Goal: Find specific page/section: Find specific page/section

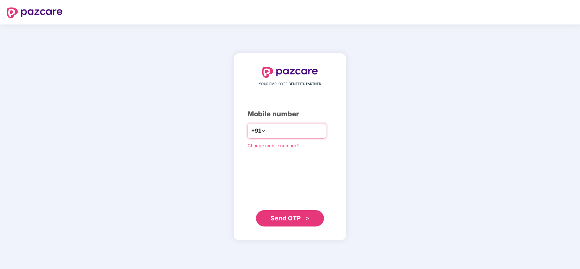
type input "**********"
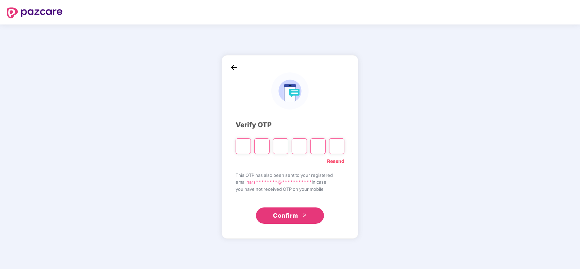
type input "*"
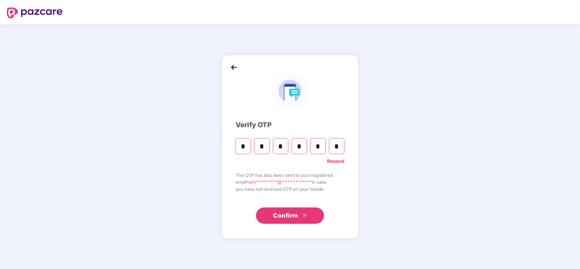
type input "*"
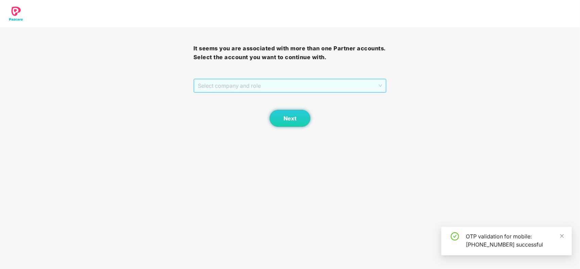
click at [243, 82] on span "Select company and role" at bounding box center [290, 85] width 185 height 13
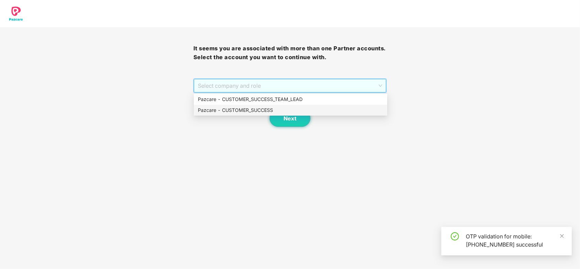
click at [230, 111] on div "Pazcare - CUSTOMER_SUCCESS" at bounding box center [290, 109] width 185 height 7
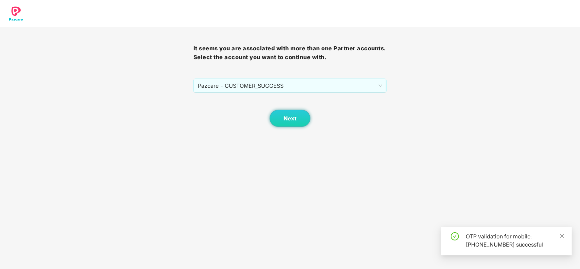
click at [301, 129] on body "It seems you are associated with more than one Partner accounts. Select the acc…" at bounding box center [290, 134] width 580 height 269
click at [298, 124] on button "Next" at bounding box center [289, 118] width 41 height 17
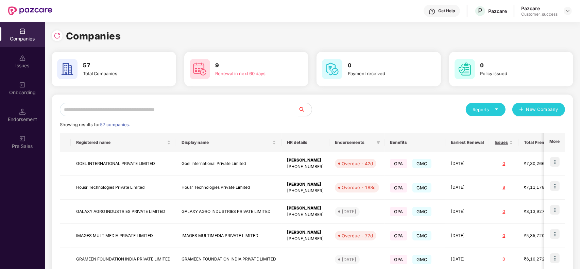
click at [195, 110] on input "text" at bounding box center [179, 110] width 238 height 14
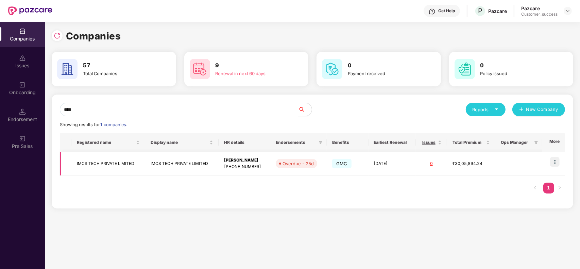
type input "****"
click at [463, 163] on img at bounding box center [555, 162] width 10 height 10
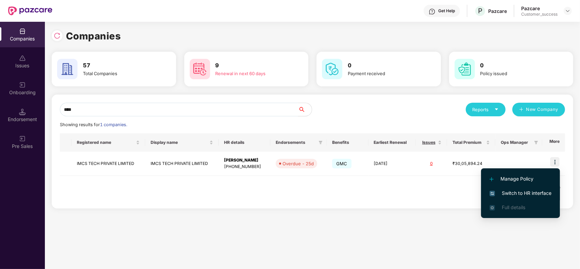
click at [463, 199] on li "Switch to HR interface" at bounding box center [520, 193] width 79 height 14
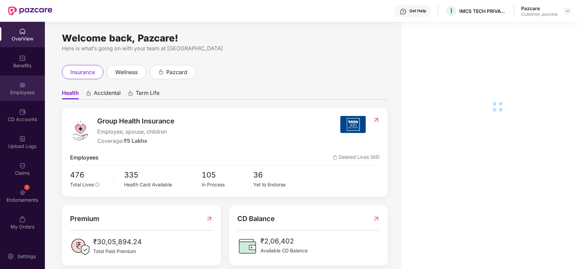
click at [26, 95] on div "Employees" at bounding box center [22, 92] width 45 height 7
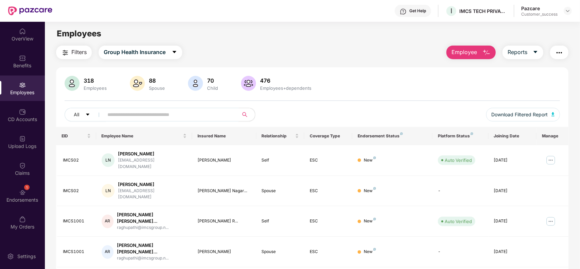
click at [168, 114] on input "text" at bounding box center [168, 114] width 122 height 10
paste input "*******"
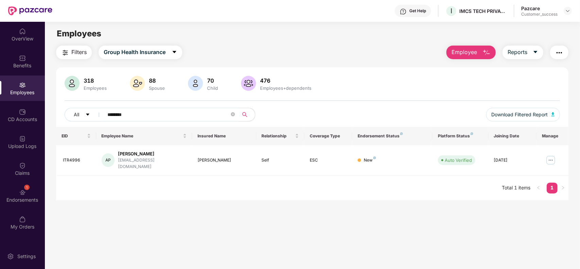
type input "*******"
click at [463, 16] on div "Pazcare Customer_success" at bounding box center [546, 11] width 51 height 12
click at [463, 12] on img at bounding box center [567, 10] width 5 height 5
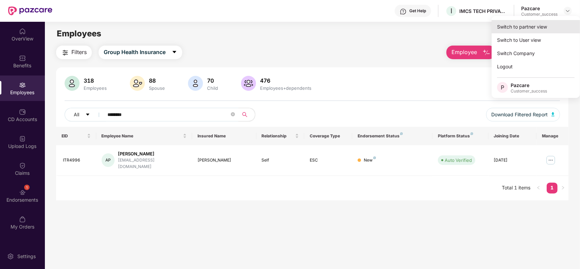
click at [463, 21] on div "Switch to partner view" at bounding box center [535, 26] width 88 height 13
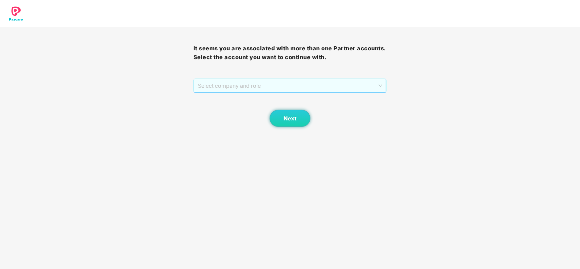
click at [230, 92] on span "Select company and role" at bounding box center [290, 85] width 185 height 13
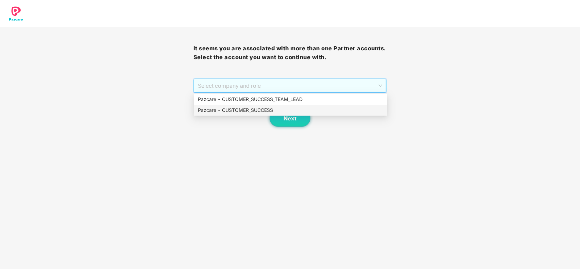
click at [216, 115] on div "Pazcare - CUSTOMER_SUCCESS" at bounding box center [290, 110] width 193 height 11
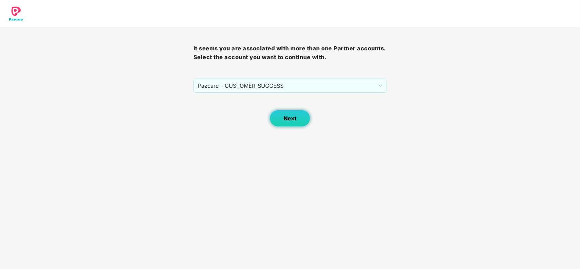
click at [281, 118] on button "Next" at bounding box center [289, 118] width 41 height 17
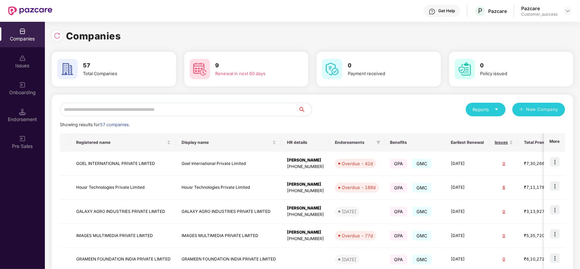
click at [189, 109] on input "text" at bounding box center [179, 110] width 238 height 14
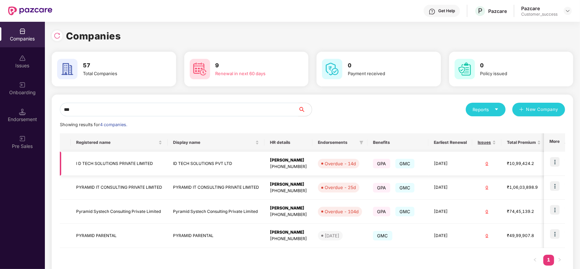
type input "**"
click at [178, 162] on td "ID TECH SOLUTIONS PVT LTD" at bounding box center [216, 164] width 97 height 24
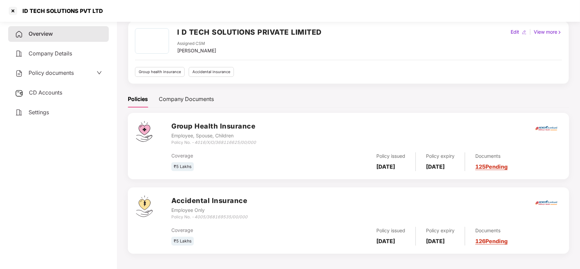
scroll to position [30, 0]
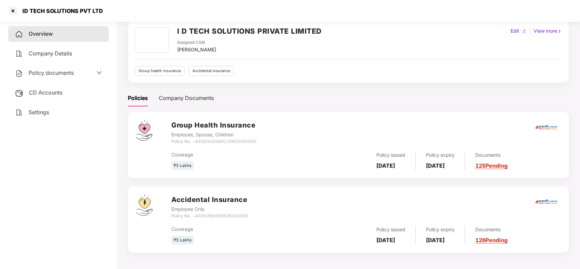
click at [463, 94] on div "Policies Company Documents" at bounding box center [348, 98] width 441 height 17
click at [15, 7] on div at bounding box center [12, 10] width 11 height 11
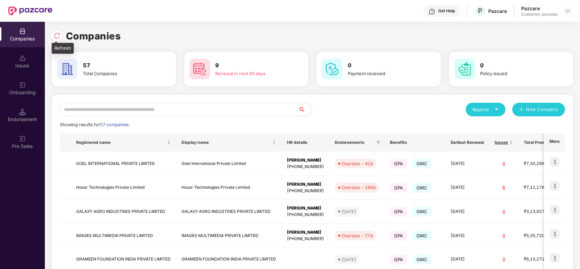
click at [62, 35] on div at bounding box center [59, 35] width 14 height 13
click at [56, 33] on img at bounding box center [57, 35] width 7 height 7
click at [97, 113] on input "text" at bounding box center [179, 110] width 238 height 14
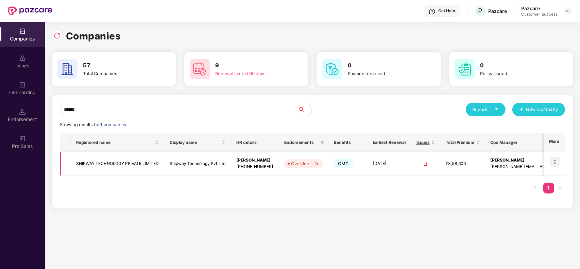
type input "******"
click at [463, 159] on img at bounding box center [555, 162] width 10 height 10
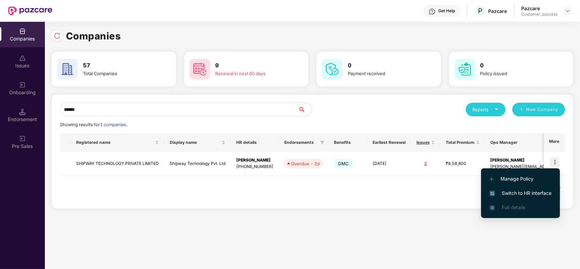
click at [463, 187] on li "Switch to HR interface" at bounding box center [520, 193] width 79 height 14
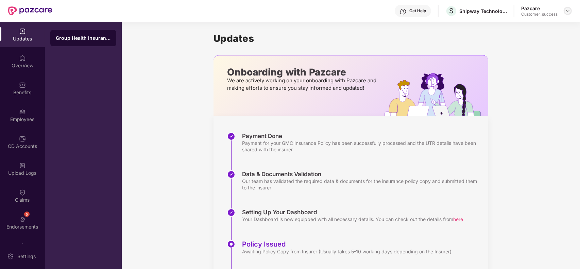
click at [463, 11] on img at bounding box center [567, 10] width 5 height 5
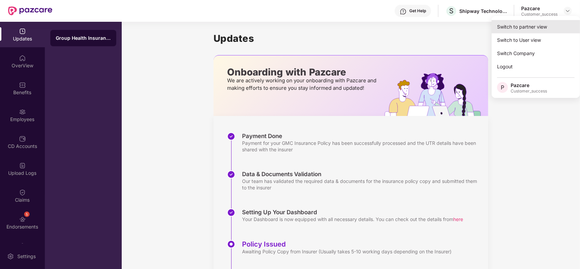
click at [463, 25] on div "Switch to partner view" at bounding box center [535, 26] width 88 height 13
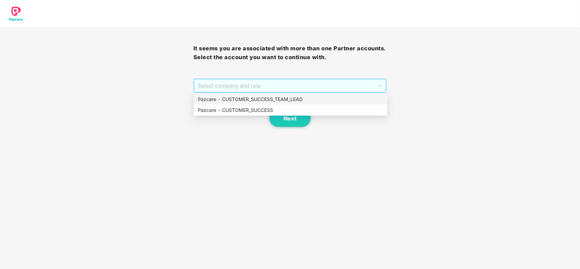
click at [379, 89] on span "Select company and role" at bounding box center [290, 85] width 185 height 13
click at [337, 112] on div "Pazcare - CUSTOMER_SUCCESS" at bounding box center [290, 109] width 185 height 7
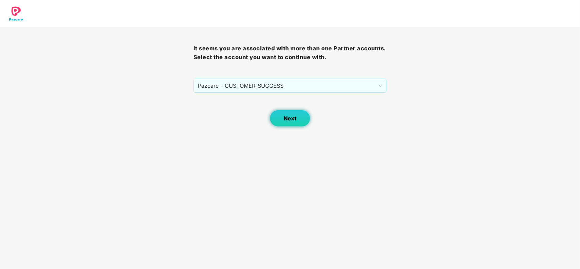
click at [303, 115] on button "Next" at bounding box center [289, 118] width 41 height 17
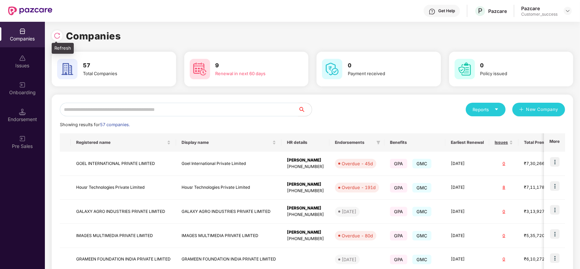
click at [56, 38] on img at bounding box center [57, 35] width 7 height 7
click at [139, 111] on input "text" at bounding box center [179, 110] width 238 height 14
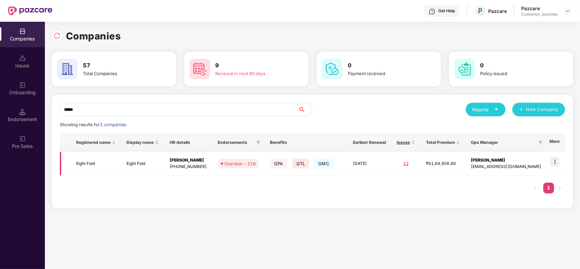
type input "*****"
click at [463, 161] on img at bounding box center [555, 162] width 10 height 10
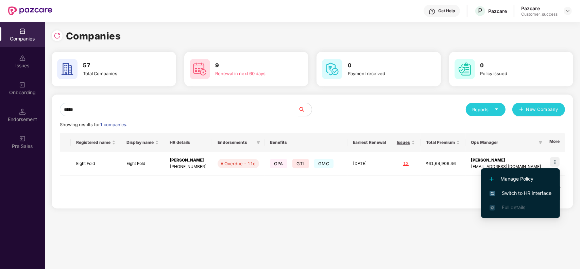
click at [463, 191] on span "Switch to HR interface" at bounding box center [520, 192] width 62 height 7
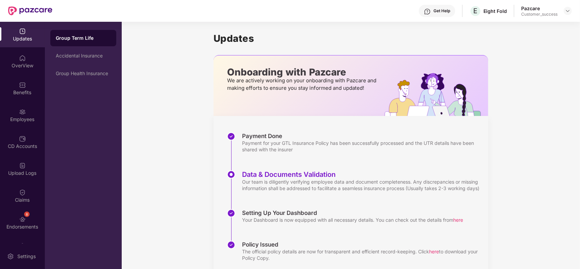
click at [13, 96] on div "Benefits" at bounding box center [22, 87] width 45 height 25
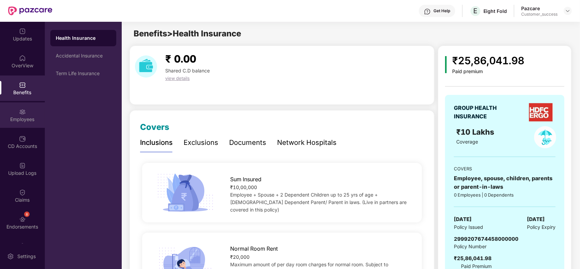
click at [15, 116] on div "Employees" at bounding box center [22, 119] width 45 height 7
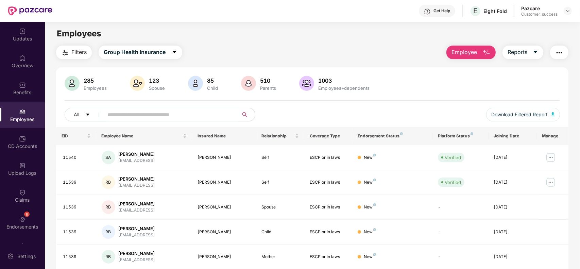
click at [215, 114] on input "text" at bounding box center [168, 114] width 122 height 10
paste input "**********"
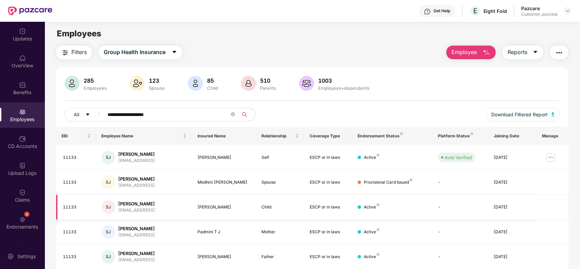
scroll to position [25, 0]
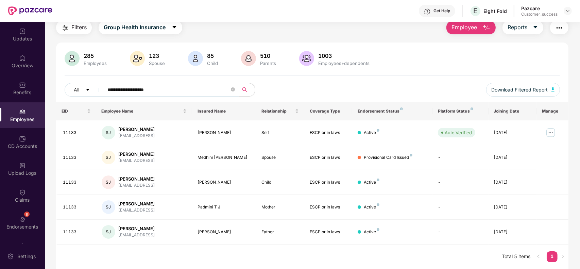
type input "**********"
click at [69, 130] on div "11133" at bounding box center [77, 132] width 28 height 6
copy div "11133"
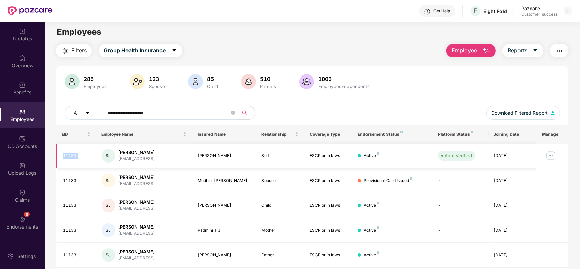
scroll to position [0, 0]
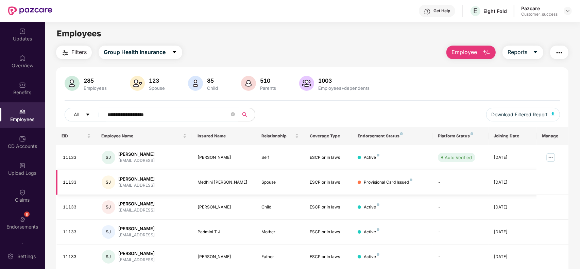
click at [65, 181] on div "11133" at bounding box center [77, 182] width 28 height 6
click at [67, 203] on div "11133" at bounding box center [77, 207] width 28 height 6
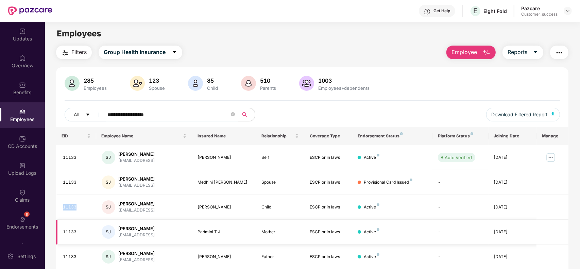
scroll to position [25, 0]
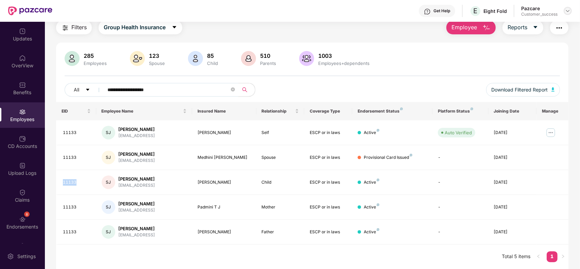
click at [463, 11] on img at bounding box center [567, 10] width 5 height 5
